Goal: Task Accomplishment & Management: Use online tool/utility

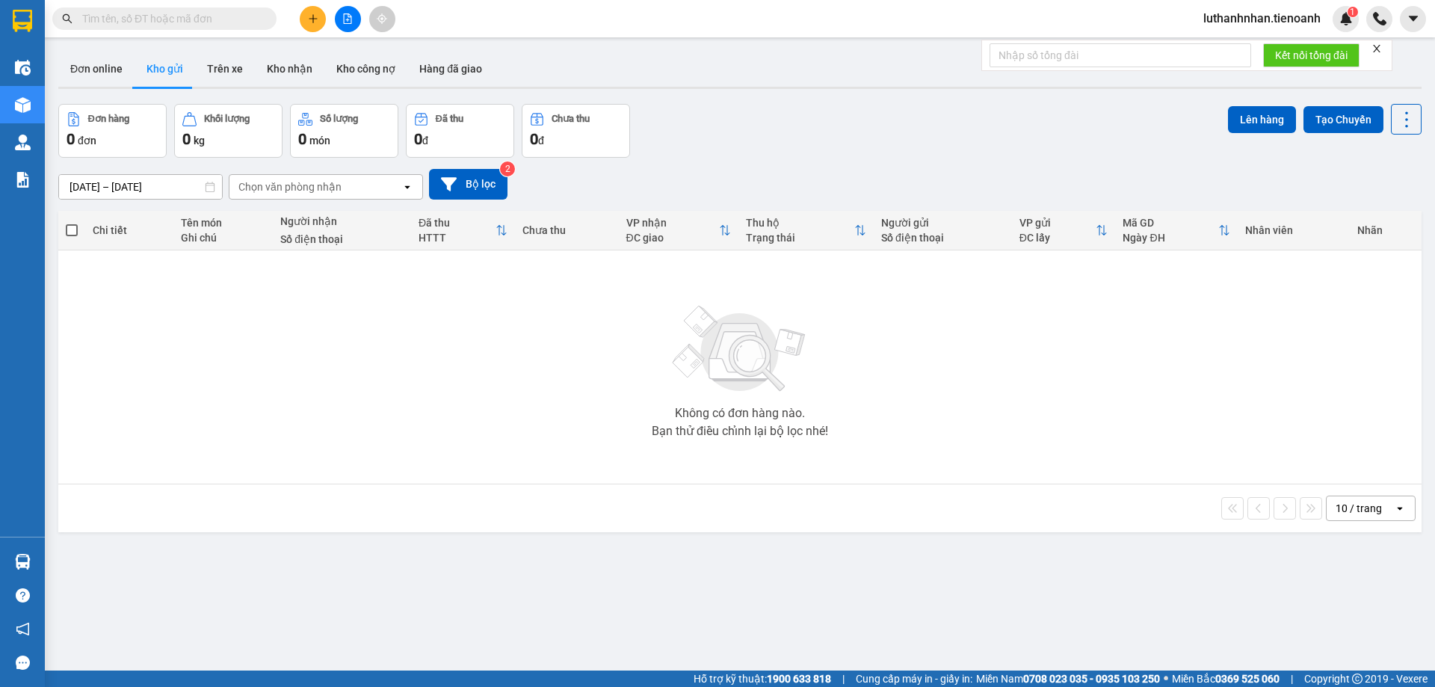
click at [181, 19] on input "text" at bounding box center [170, 18] width 176 height 16
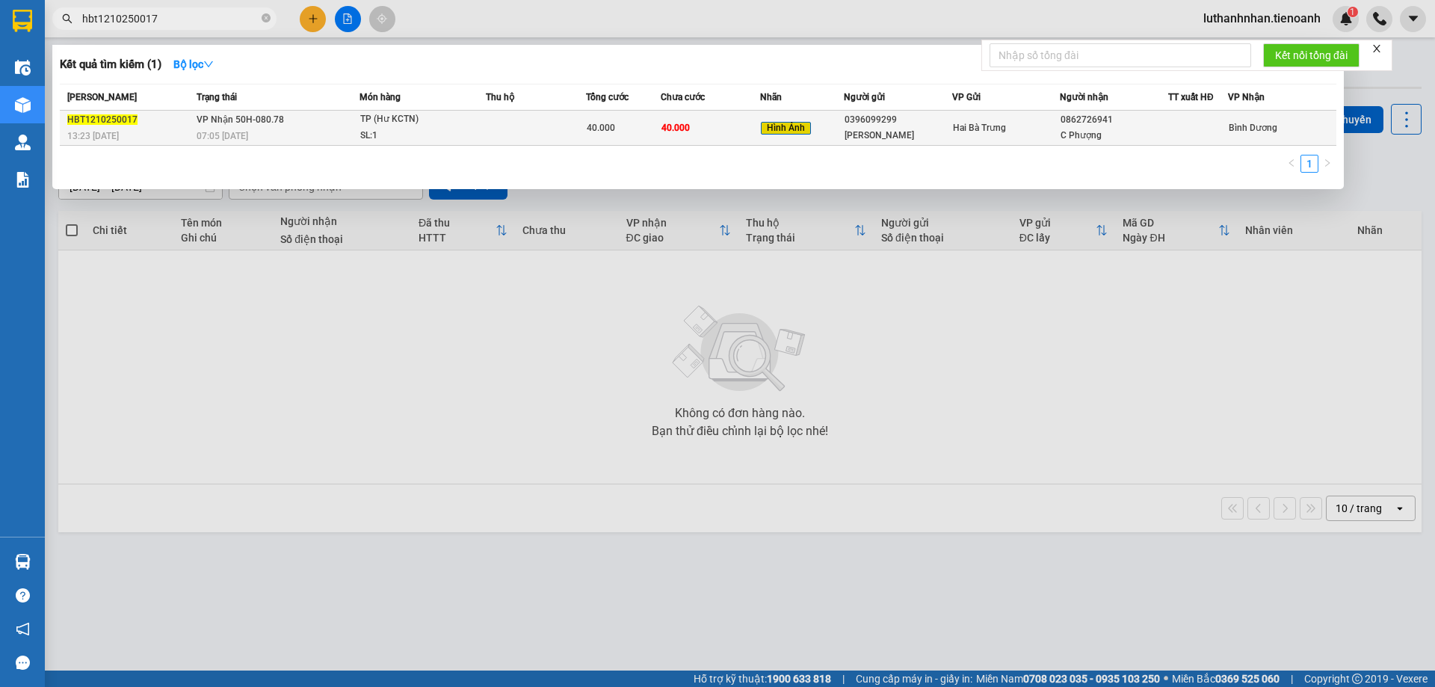
type input "hbt1210250017"
click at [520, 138] on td at bounding box center [536, 128] width 100 height 35
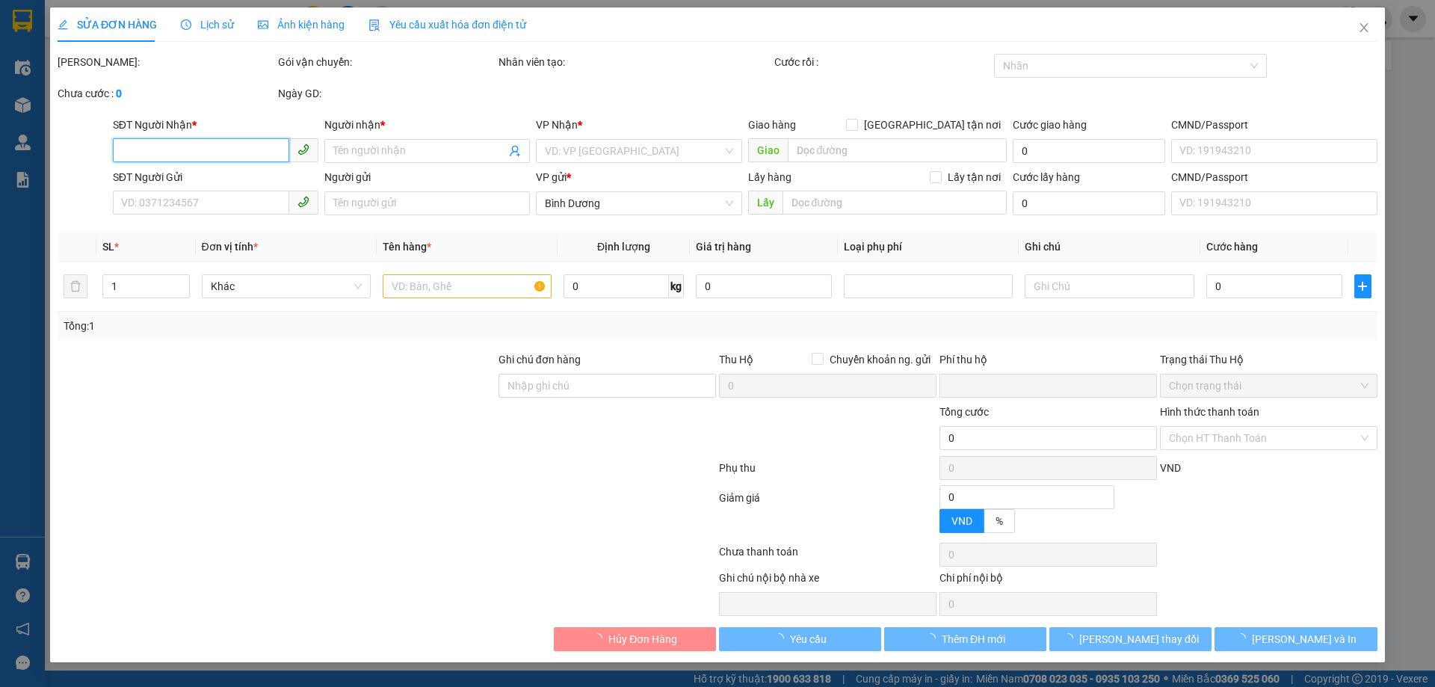
type input "0862726941"
type input "C Phượng"
type input "0396099299"
type input "[PERSON_NAME]"
type input "030171005477"
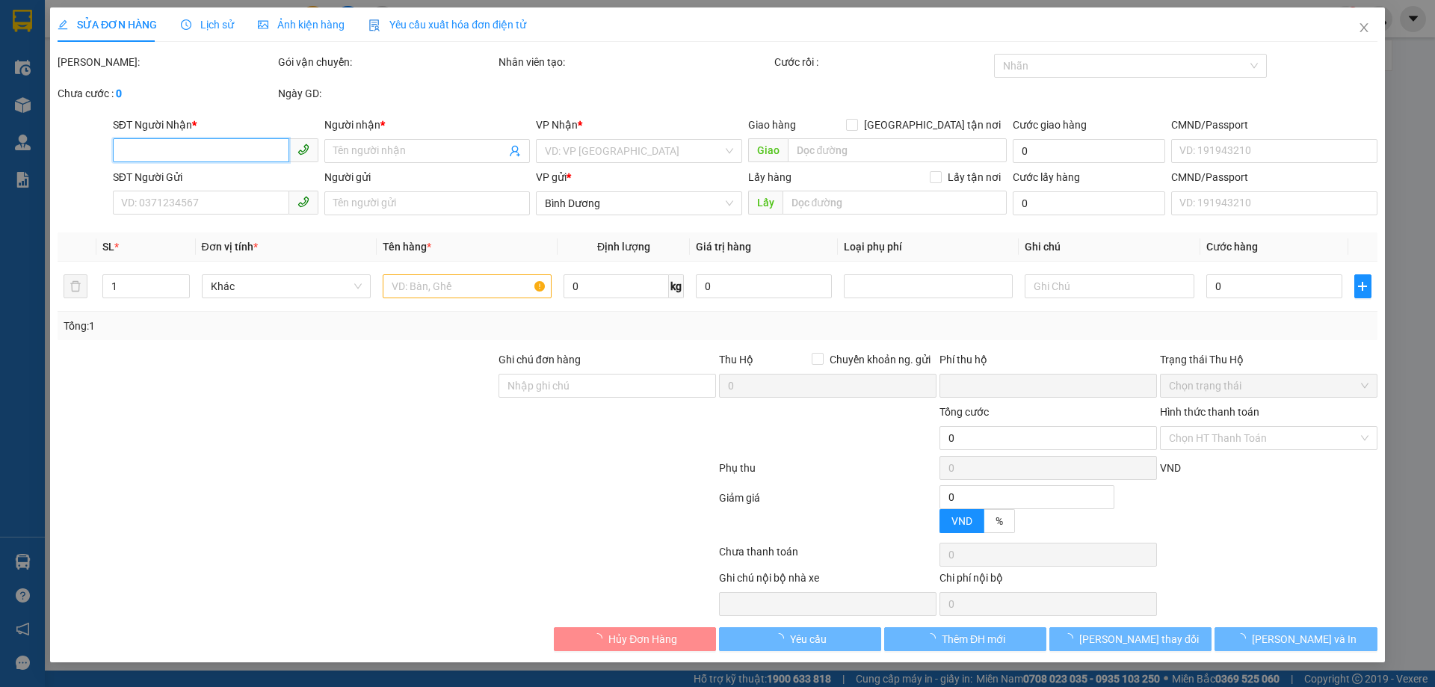
type input "0"
type input "40.000"
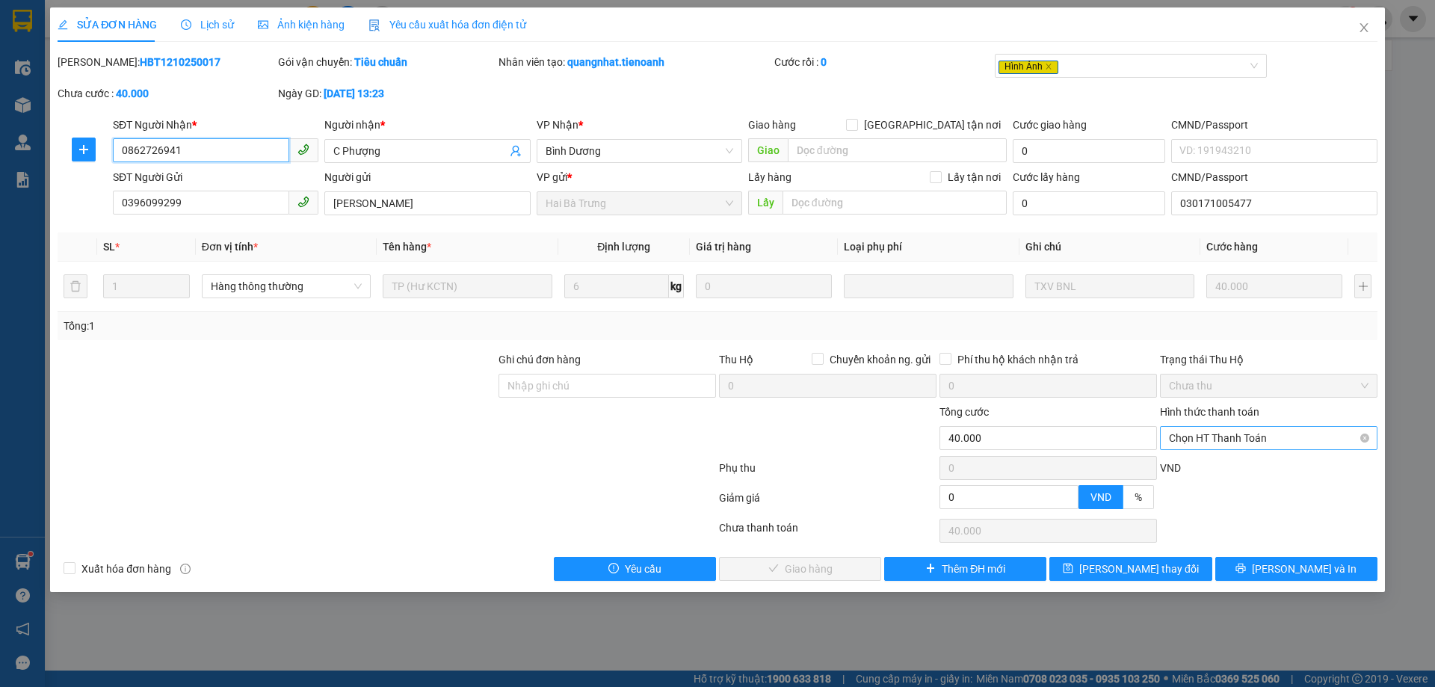
click at [1240, 438] on span "Chọn HT Thanh Toán" at bounding box center [1269, 438] width 200 height 22
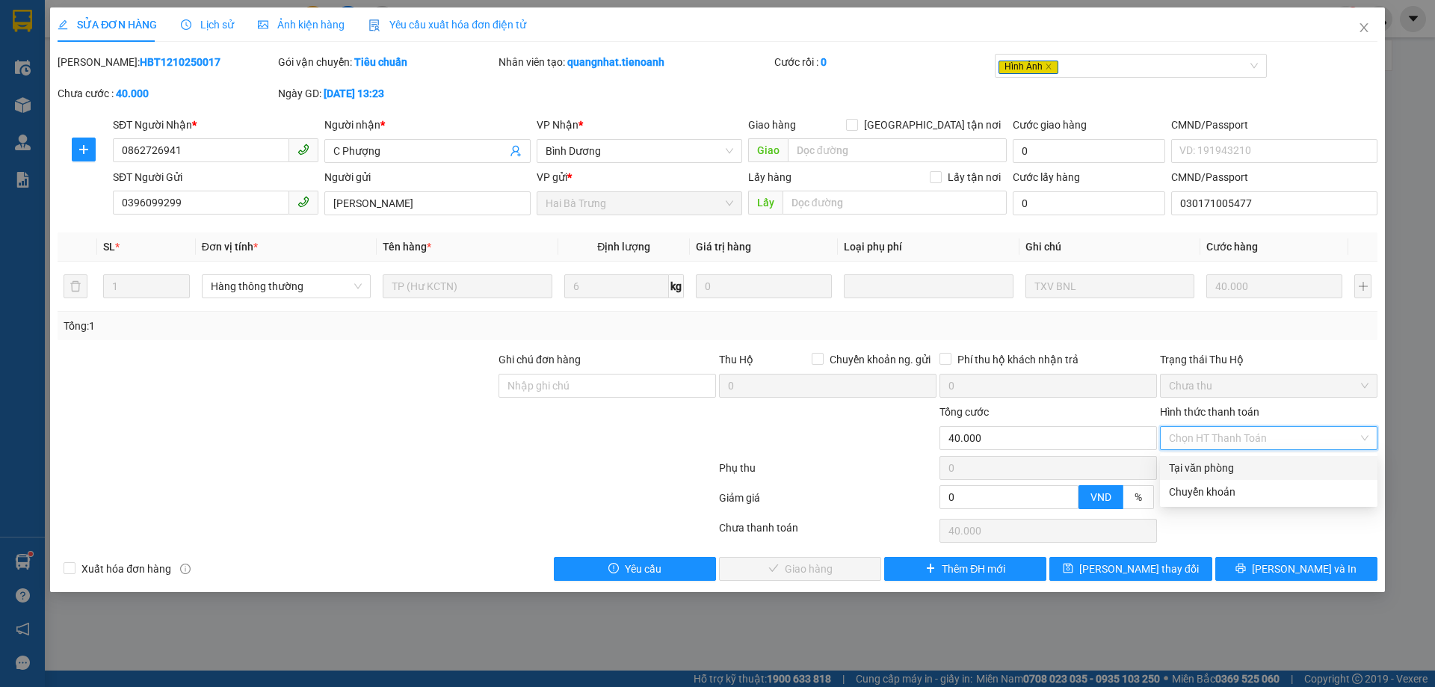
click at [1234, 471] on div "Tại văn phòng" at bounding box center [1269, 468] width 200 height 16
type input "0"
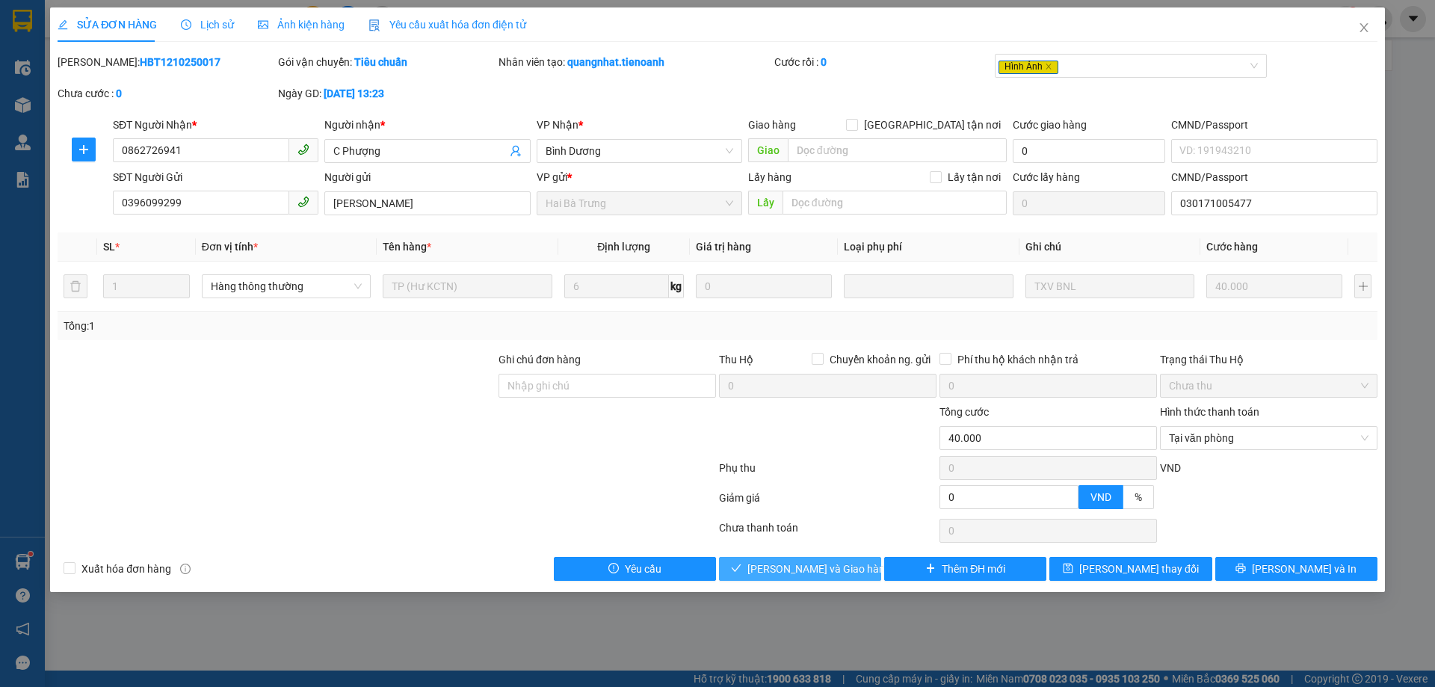
click at [847, 573] on span "[PERSON_NAME] và Giao hàng" at bounding box center [819, 569] width 144 height 16
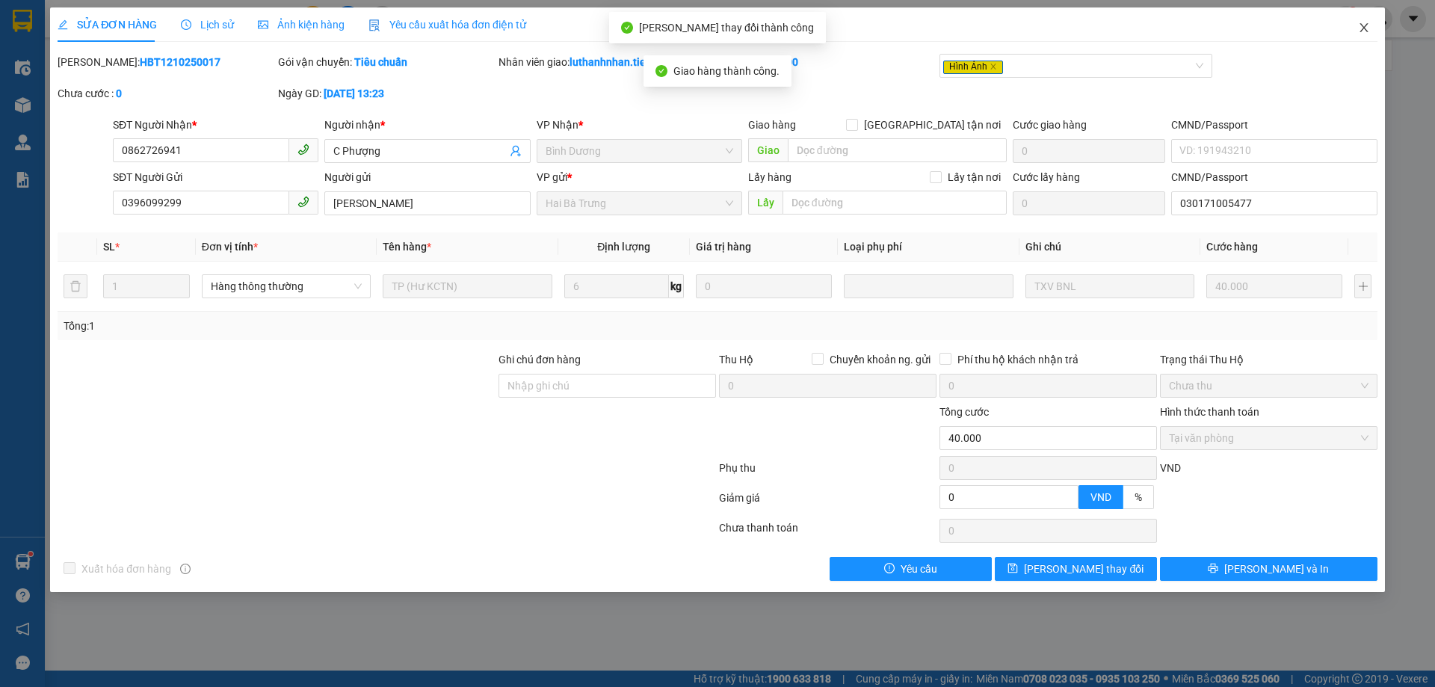
click at [1366, 28] on icon "close" at bounding box center [1364, 28] width 12 height 12
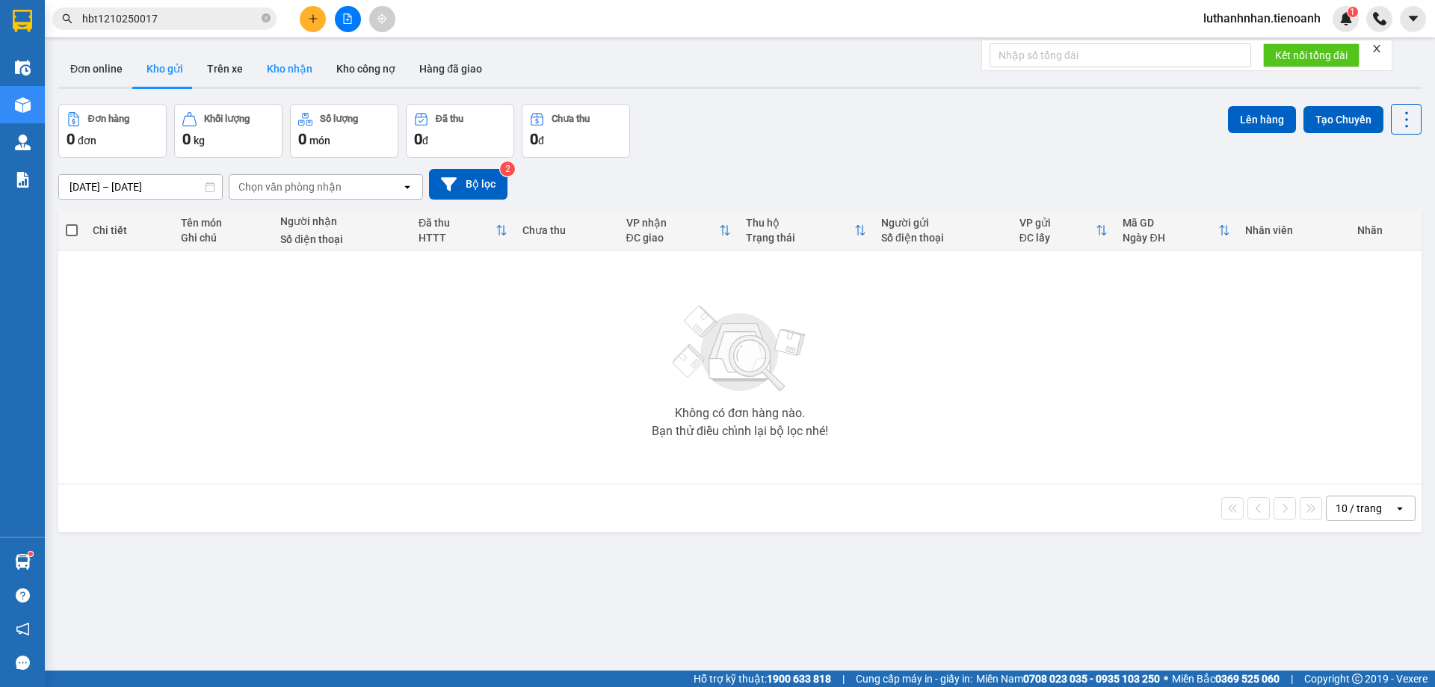
click at [295, 71] on button "Kho nhận" at bounding box center [290, 69] width 70 height 36
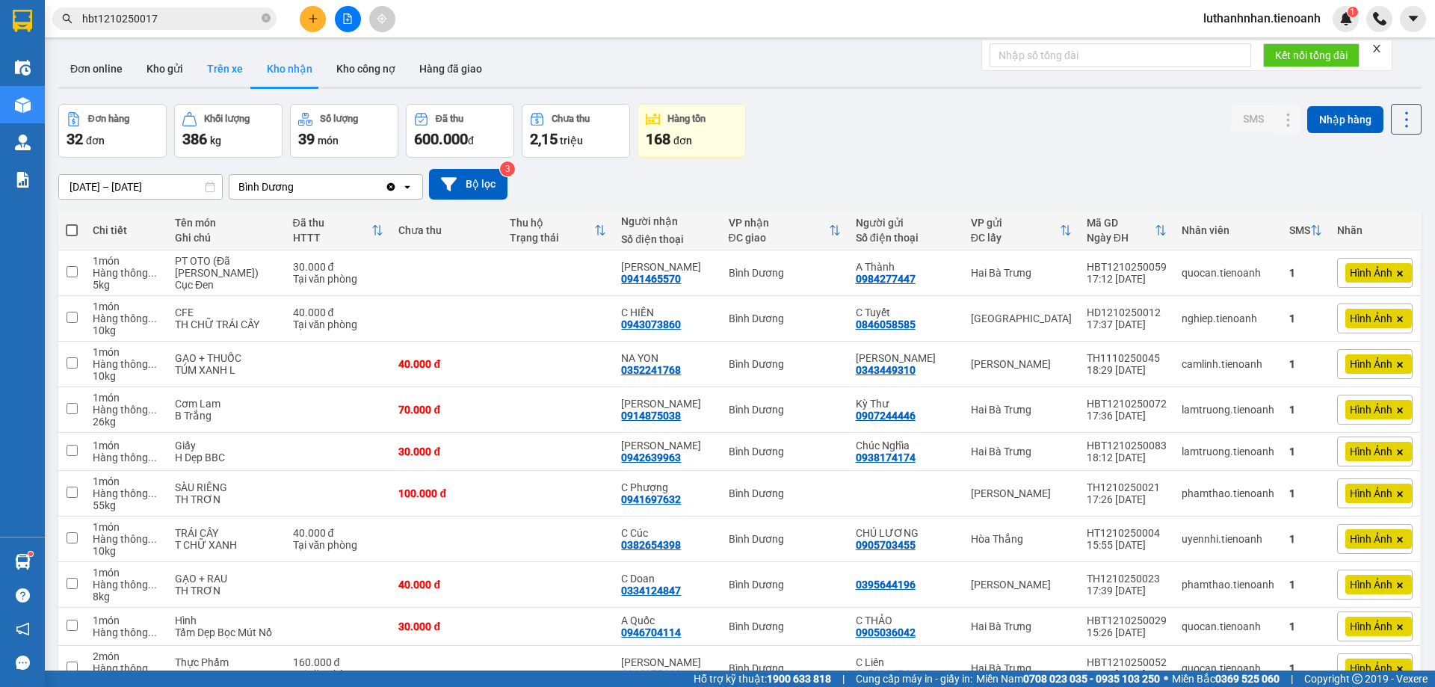
click at [214, 75] on button "Trên xe" at bounding box center [225, 69] width 60 height 36
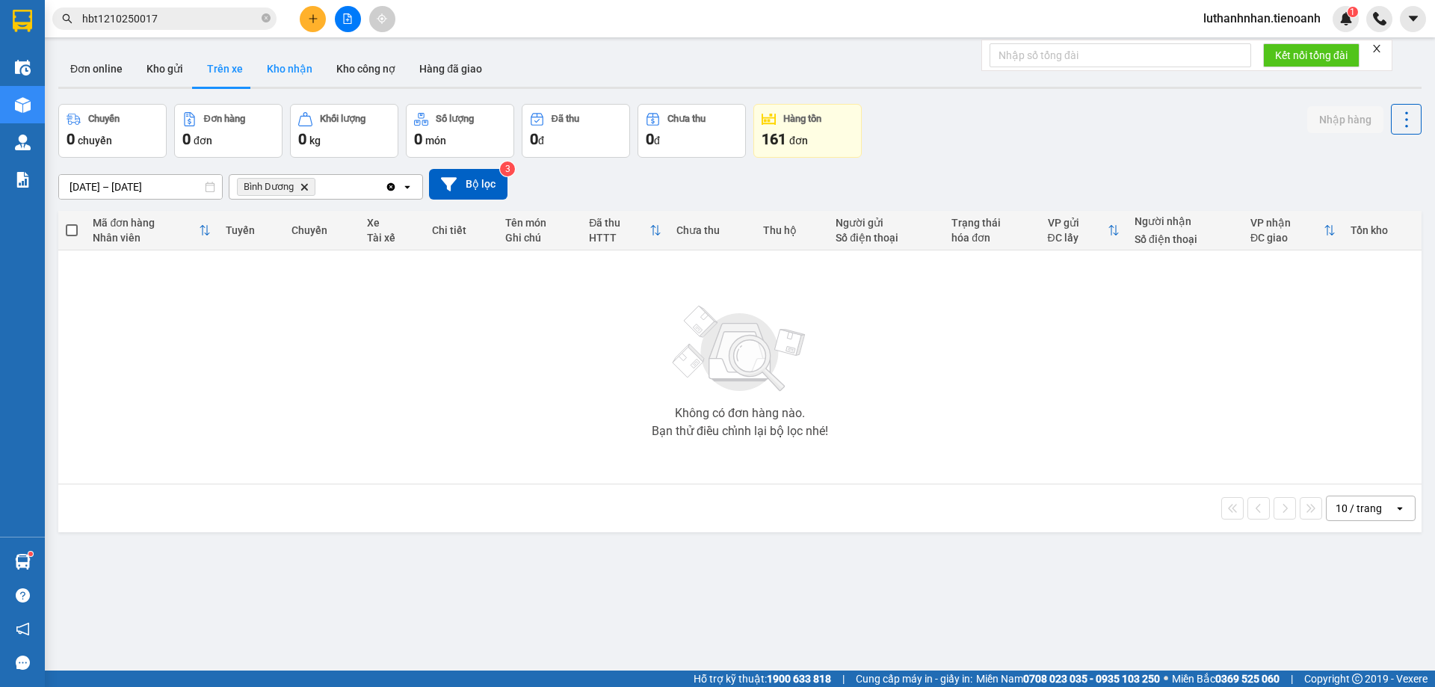
click at [274, 70] on button "Kho nhận" at bounding box center [290, 69] width 70 height 36
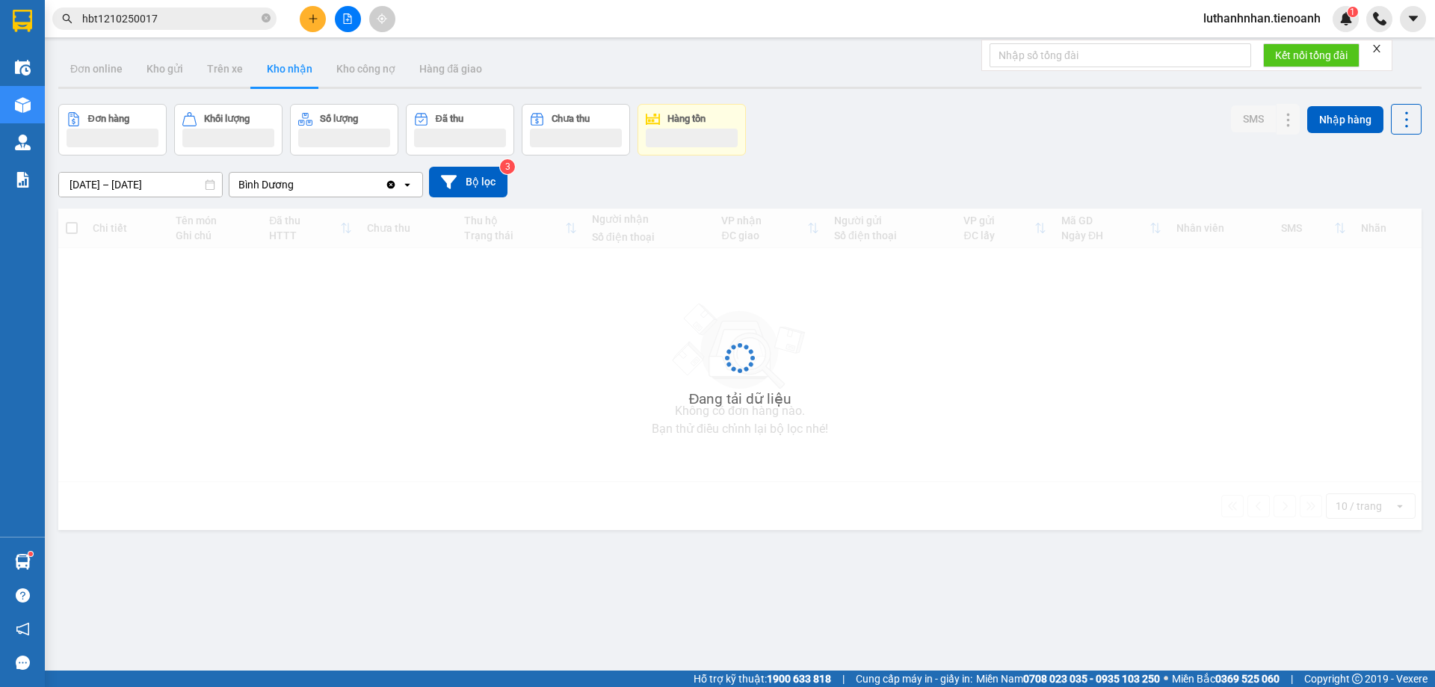
type input "[DATE] – [DATE]"
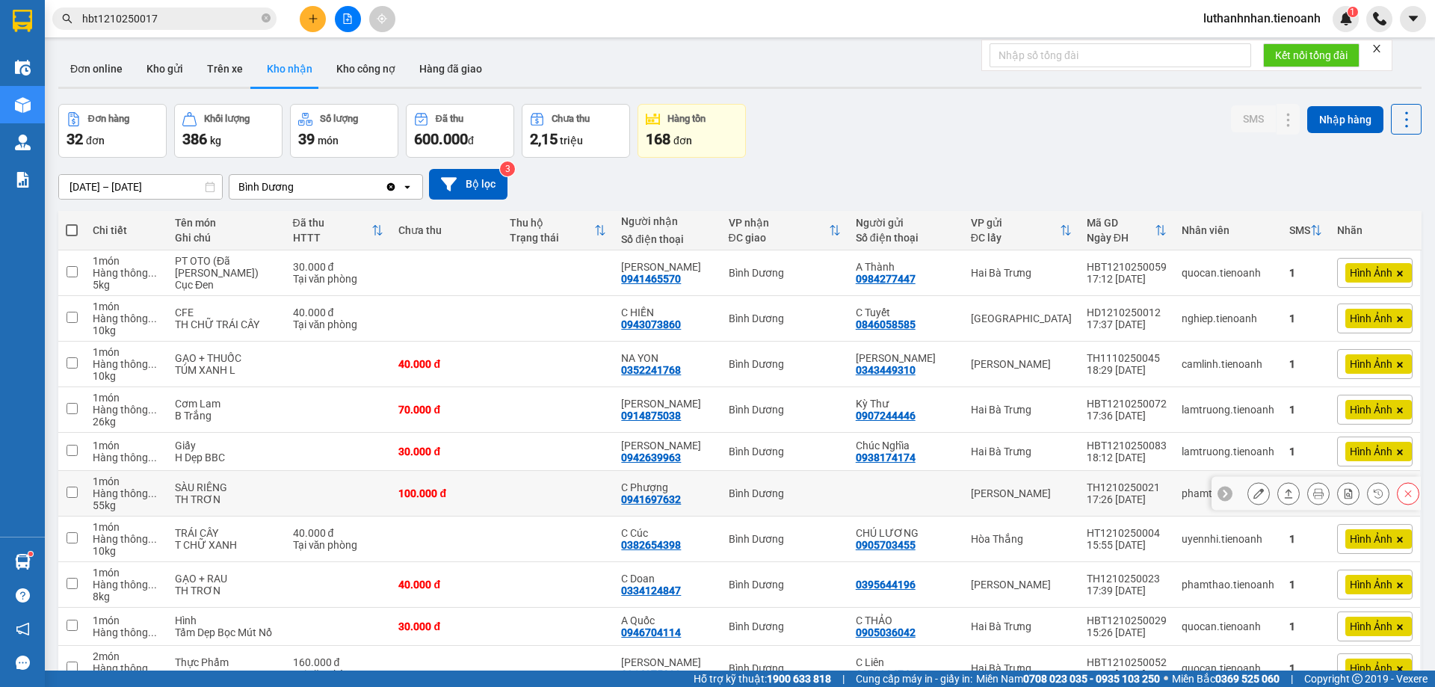
scroll to position [90, 0]
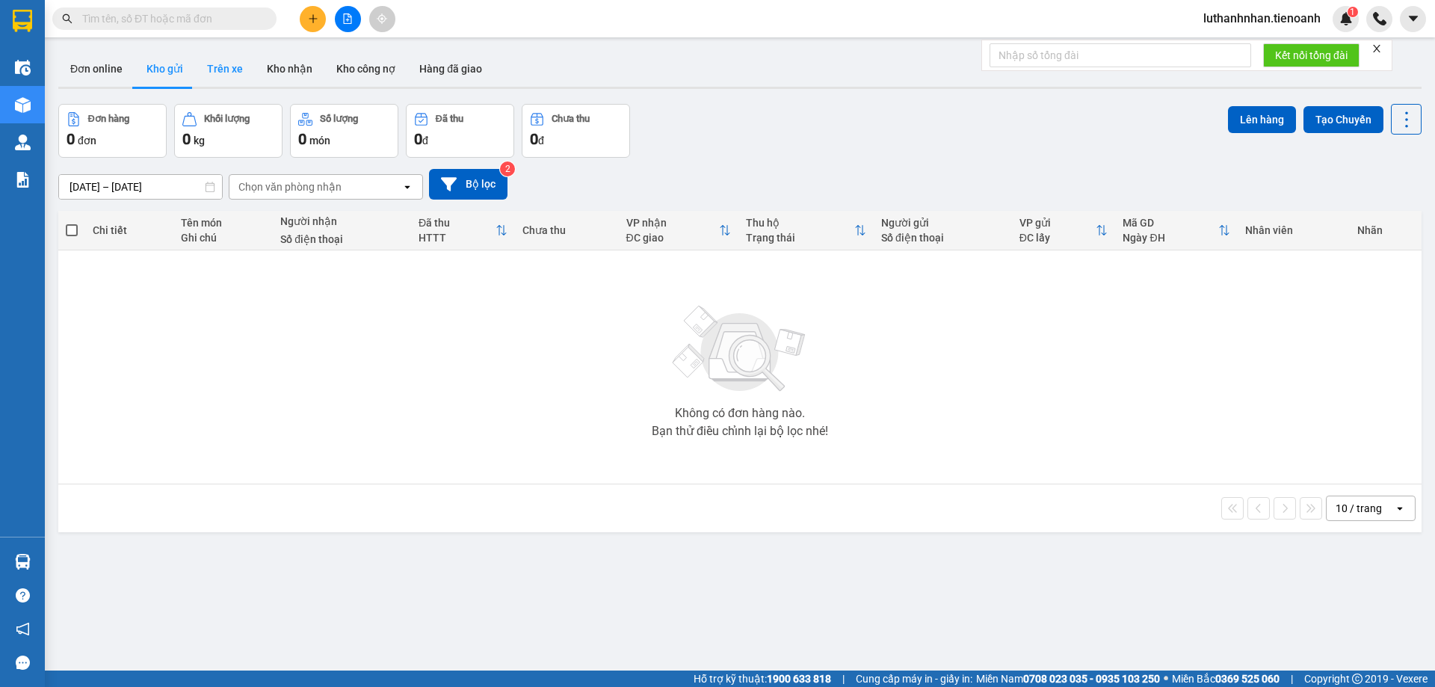
click at [224, 73] on button "Trên xe" at bounding box center [225, 69] width 60 height 36
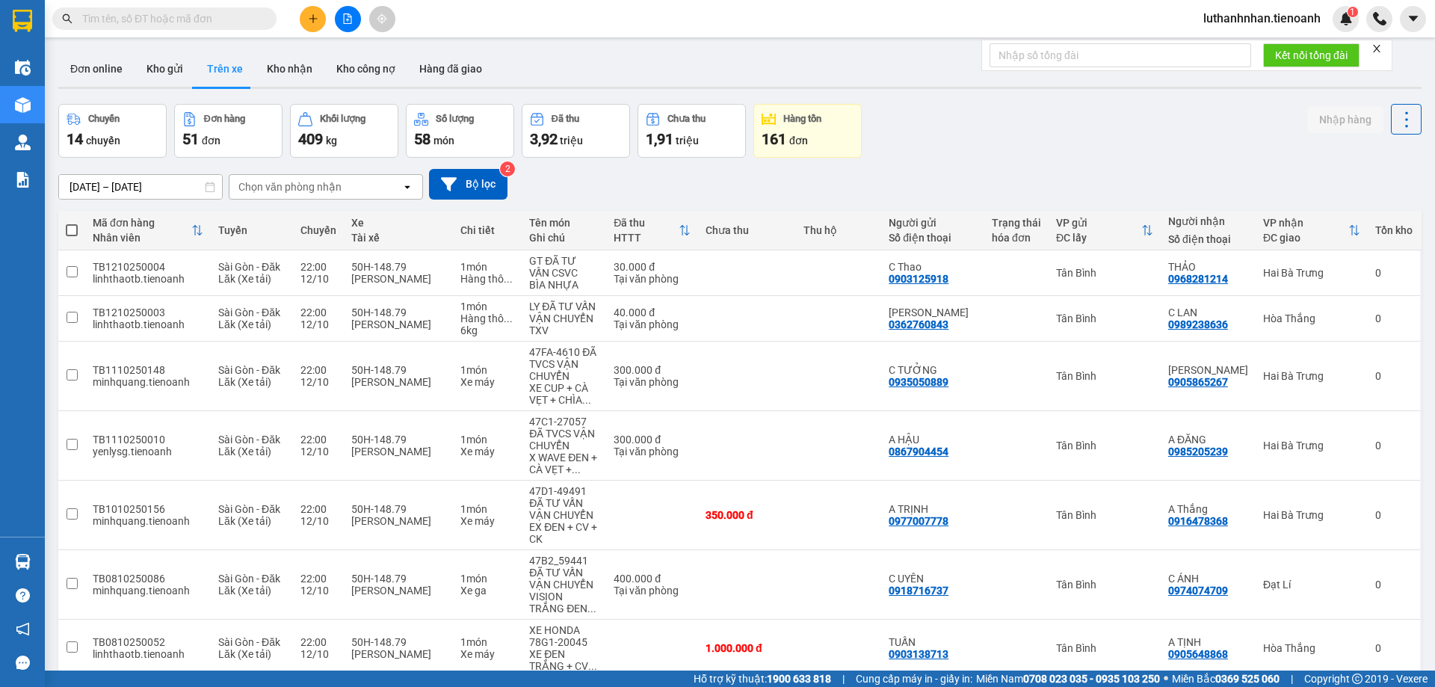
click at [266, 184] on div "Chọn văn phòng nhận" at bounding box center [289, 186] width 103 height 15
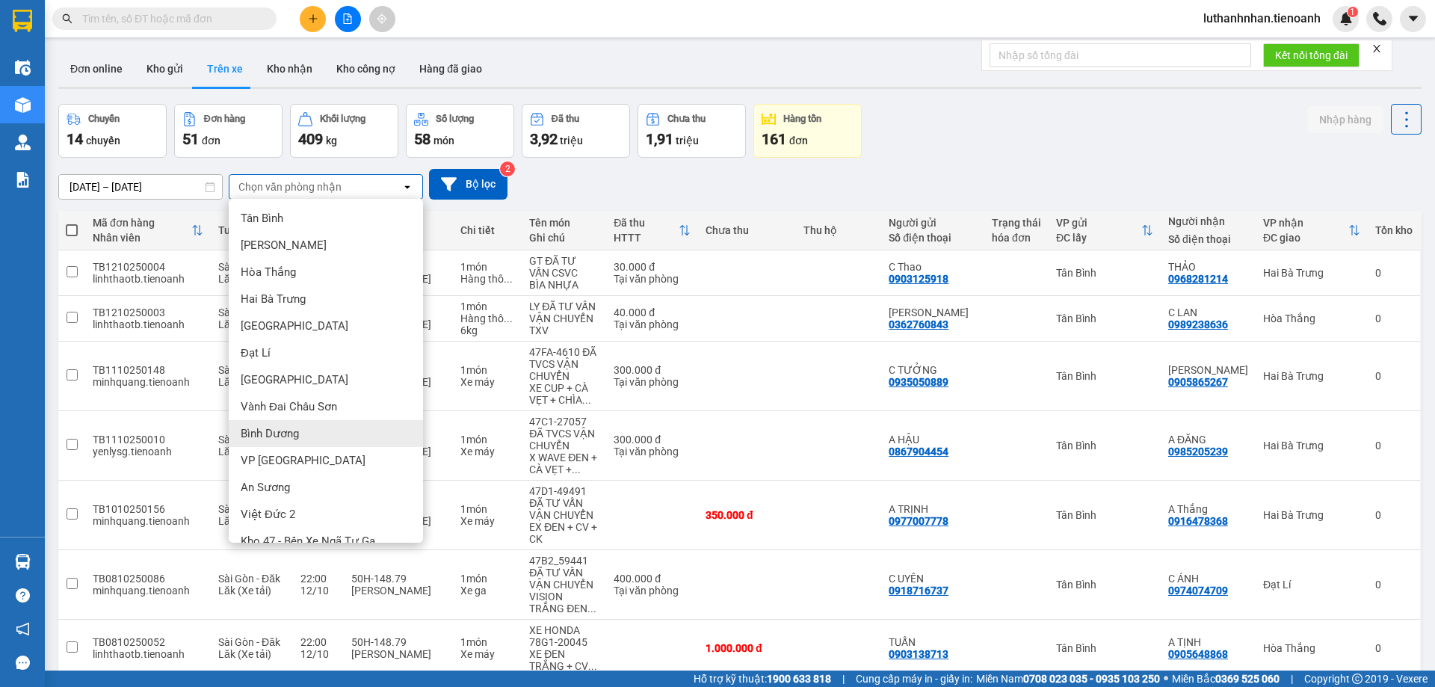
click at [300, 433] on div "Bình Dương" at bounding box center [326, 433] width 194 height 27
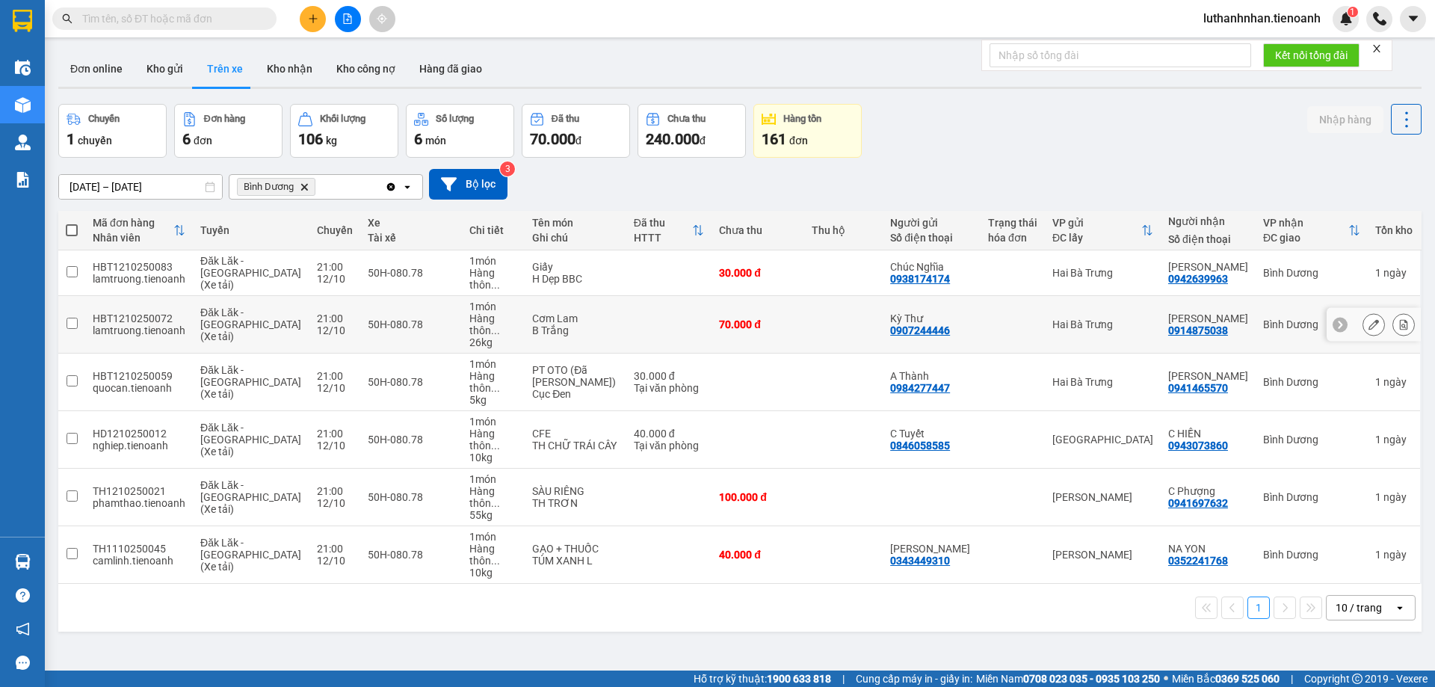
click at [440, 309] on td "50H-080.78" at bounding box center [411, 325] width 102 height 58
checkbox input "true"
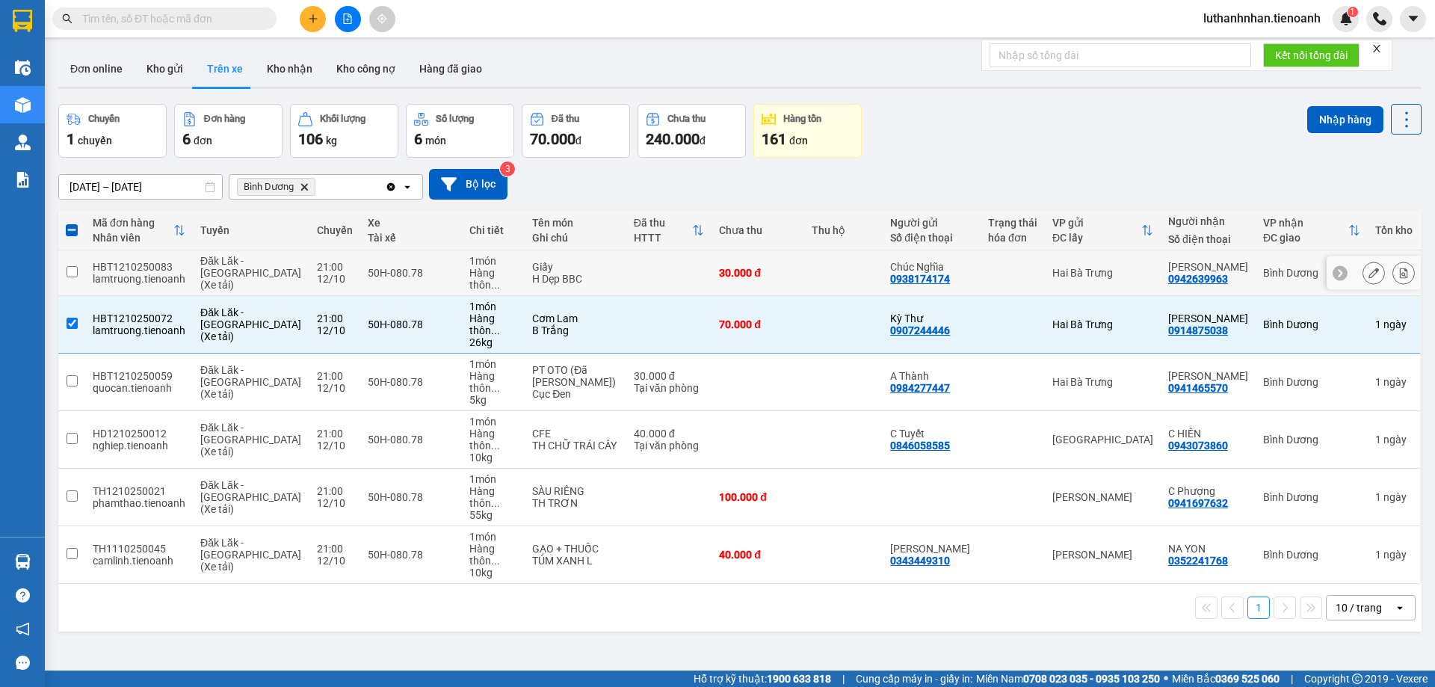
click at [677, 262] on td at bounding box center [668, 273] width 85 height 46
checkbox input "true"
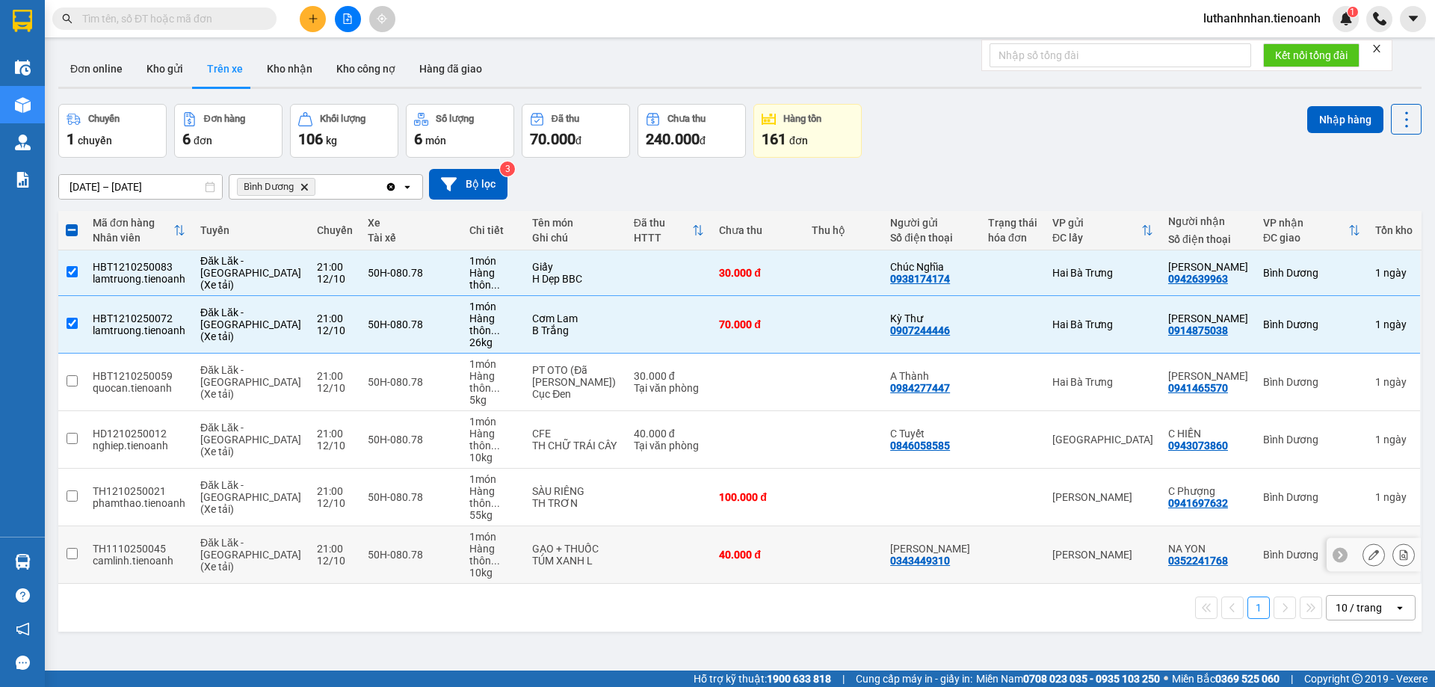
click at [647, 526] on td at bounding box center [668, 555] width 85 height 58
checkbox input "true"
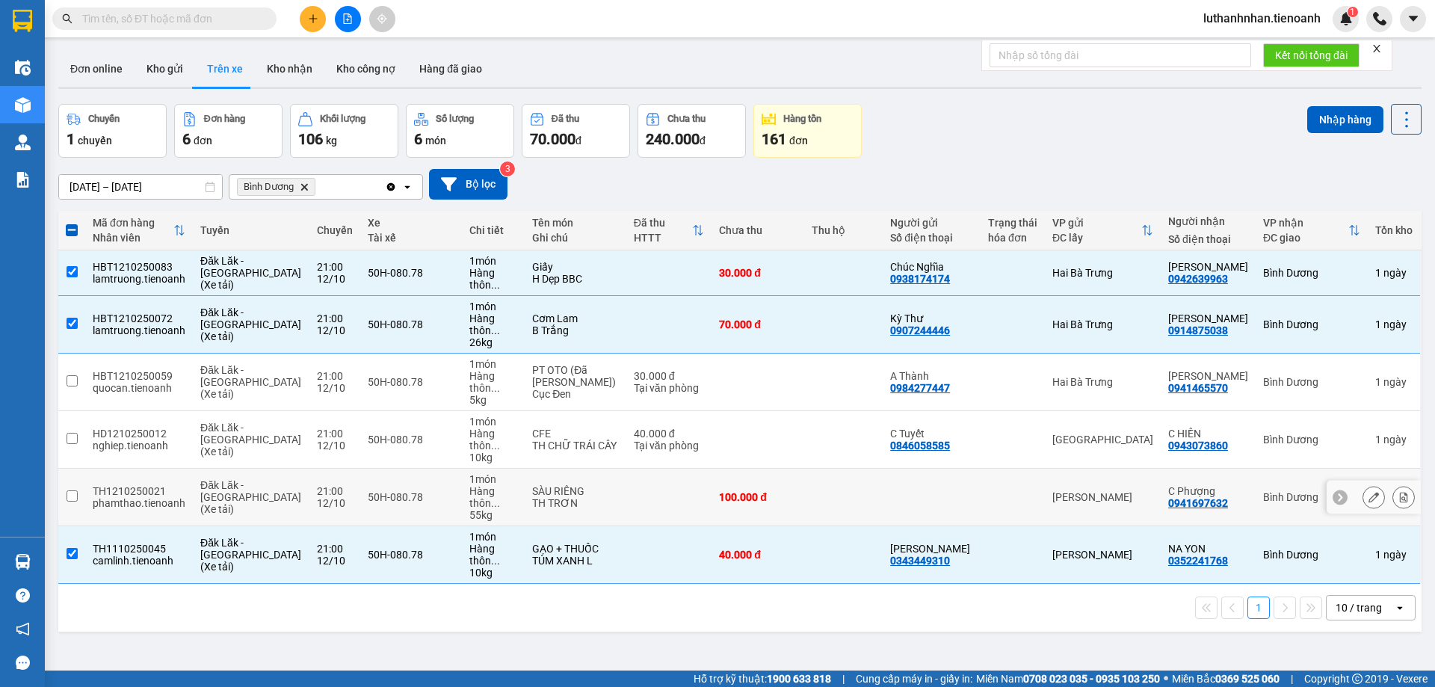
click at [645, 469] on td at bounding box center [668, 498] width 85 height 58
checkbox input "true"
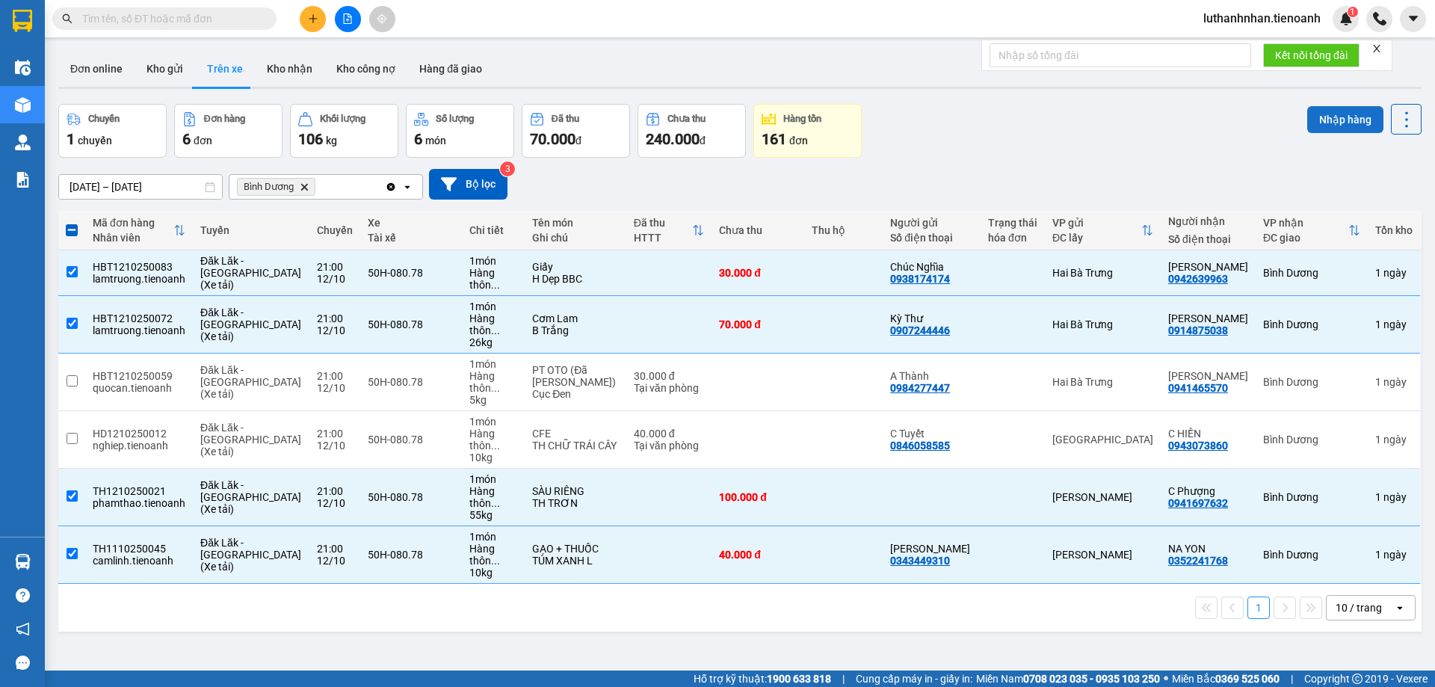
click at [1322, 120] on button "Nhập hàng" at bounding box center [1345, 119] width 76 height 27
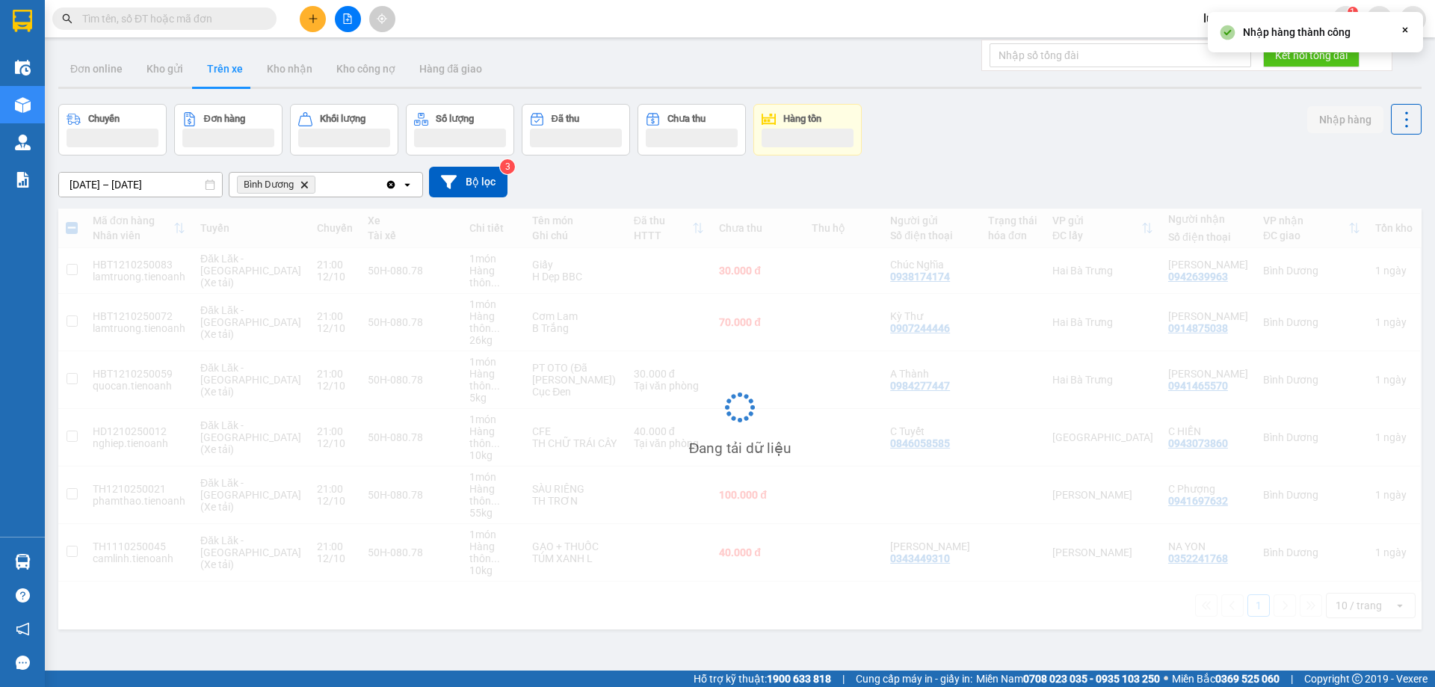
checkbox input "false"
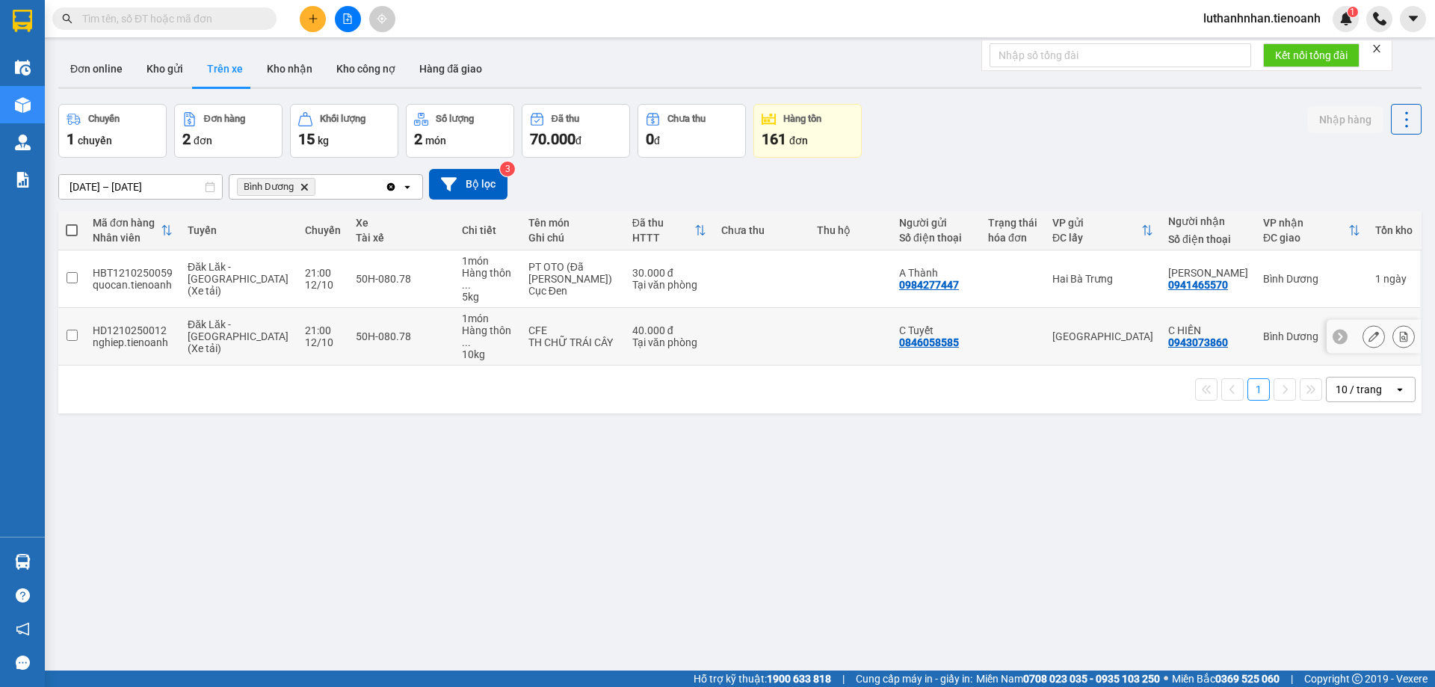
click at [810, 342] on td at bounding box center [851, 337] width 82 height 58
checkbox input "true"
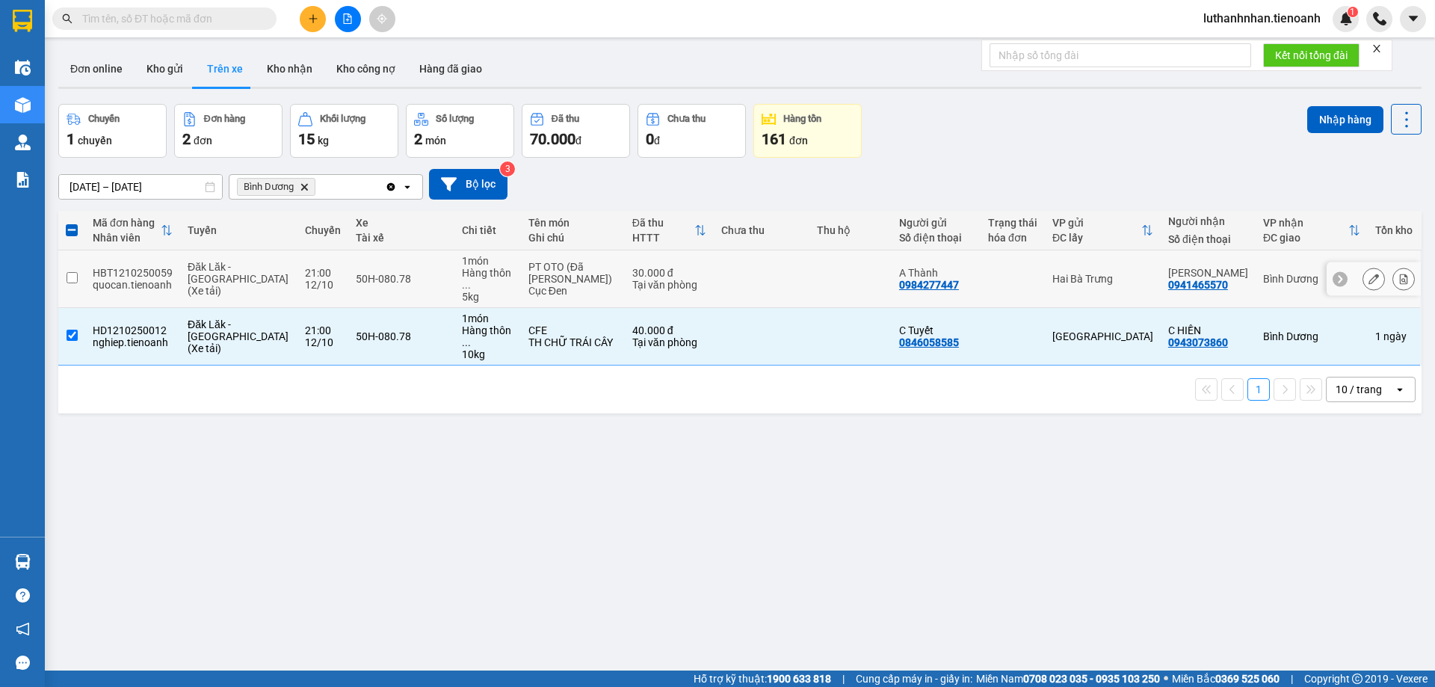
click at [810, 276] on td at bounding box center [851, 279] width 82 height 58
checkbox input "true"
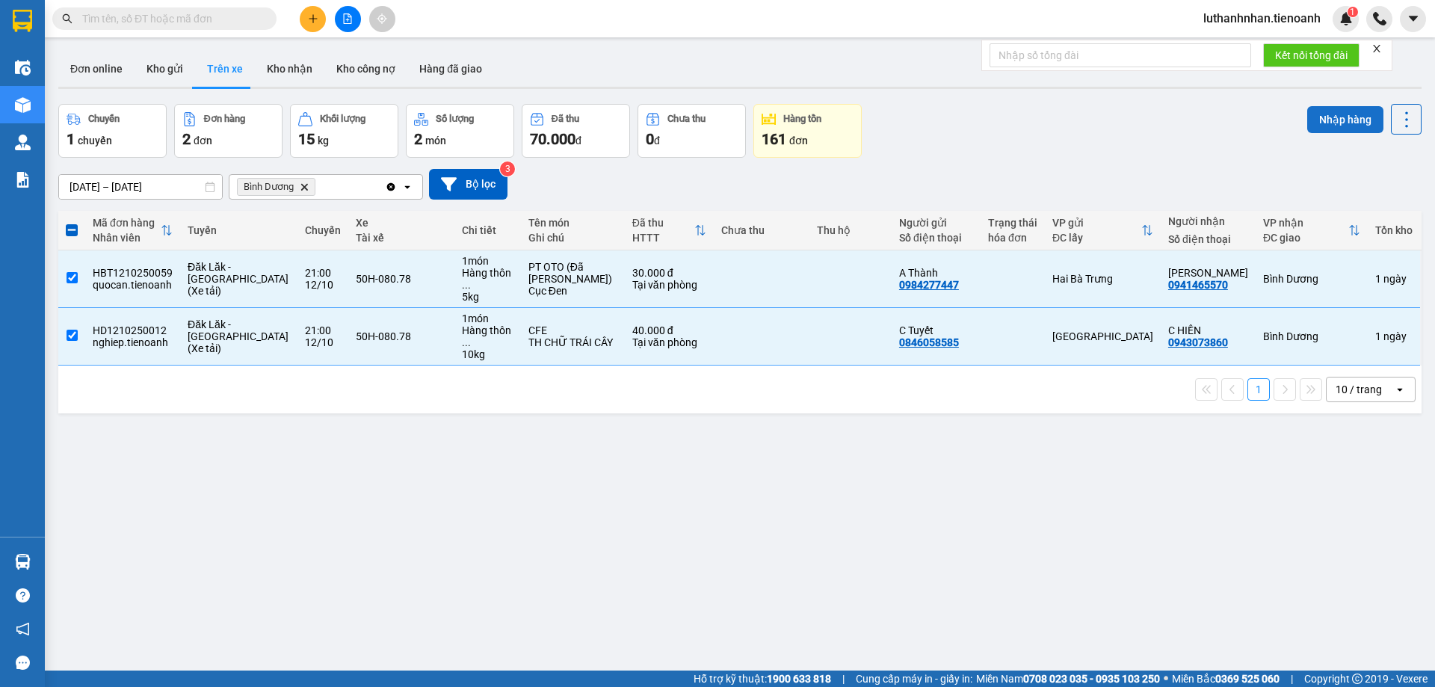
click at [1313, 119] on button "Nhập hàng" at bounding box center [1345, 119] width 76 height 27
